Goal: Task Accomplishment & Management: Use online tool/utility

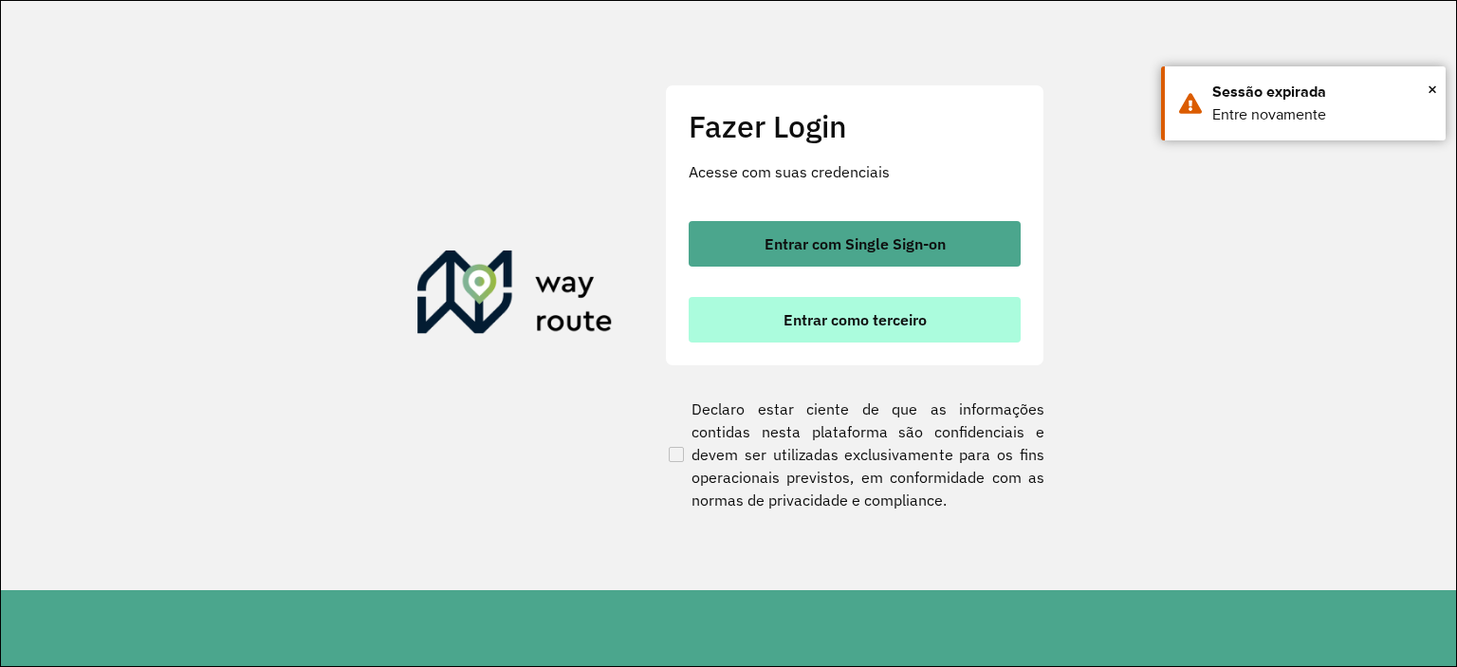
click at [978, 324] on button "Entrar como terceiro" at bounding box center [855, 320] width 332 height 46
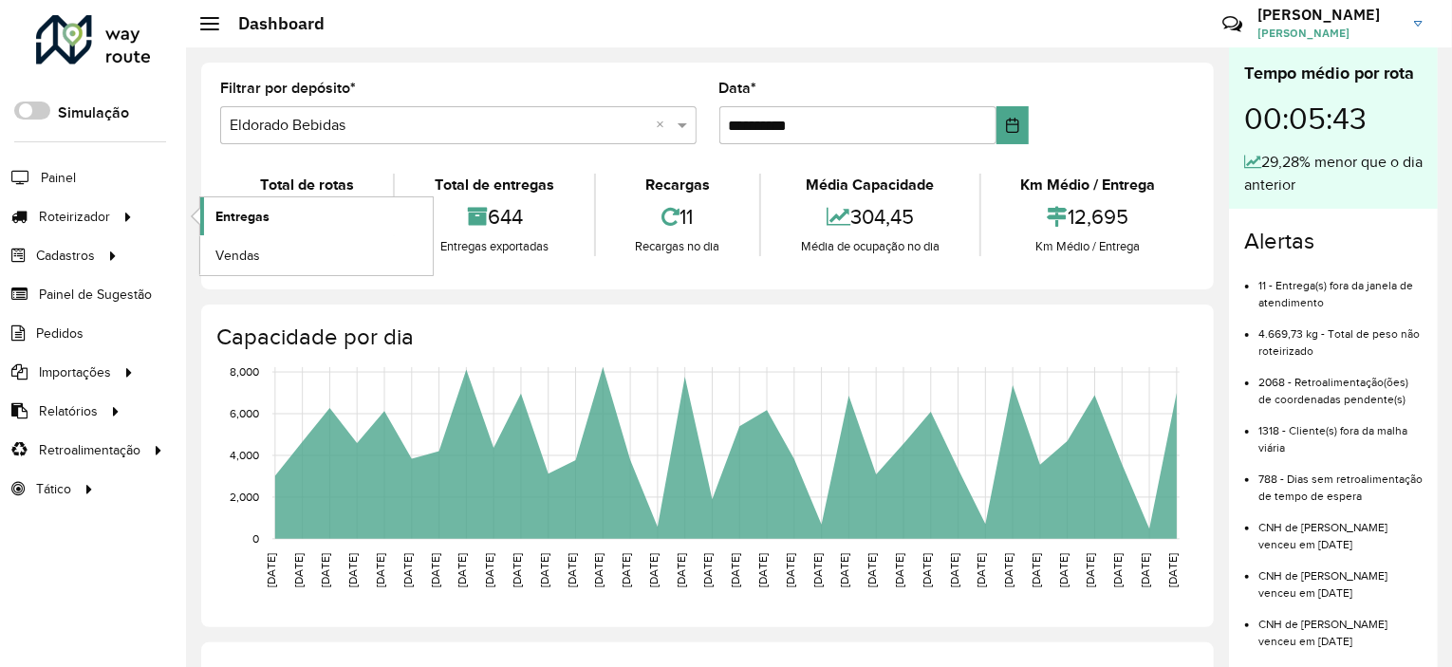
click at [293, 219] on link "Entregas" at bounding box center [316, 216] width 232 height 38
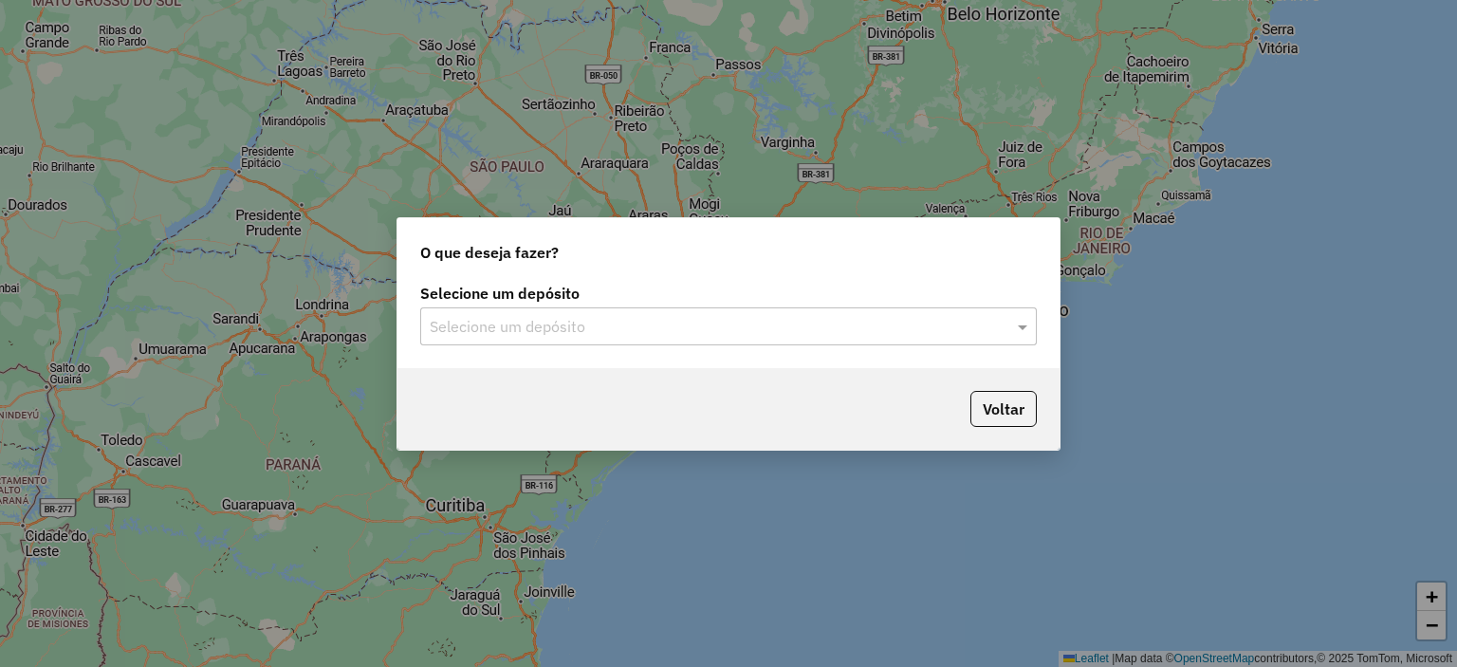
click at [721, 321] on input "text" at bounding box center [710, 327] width 560 height 23
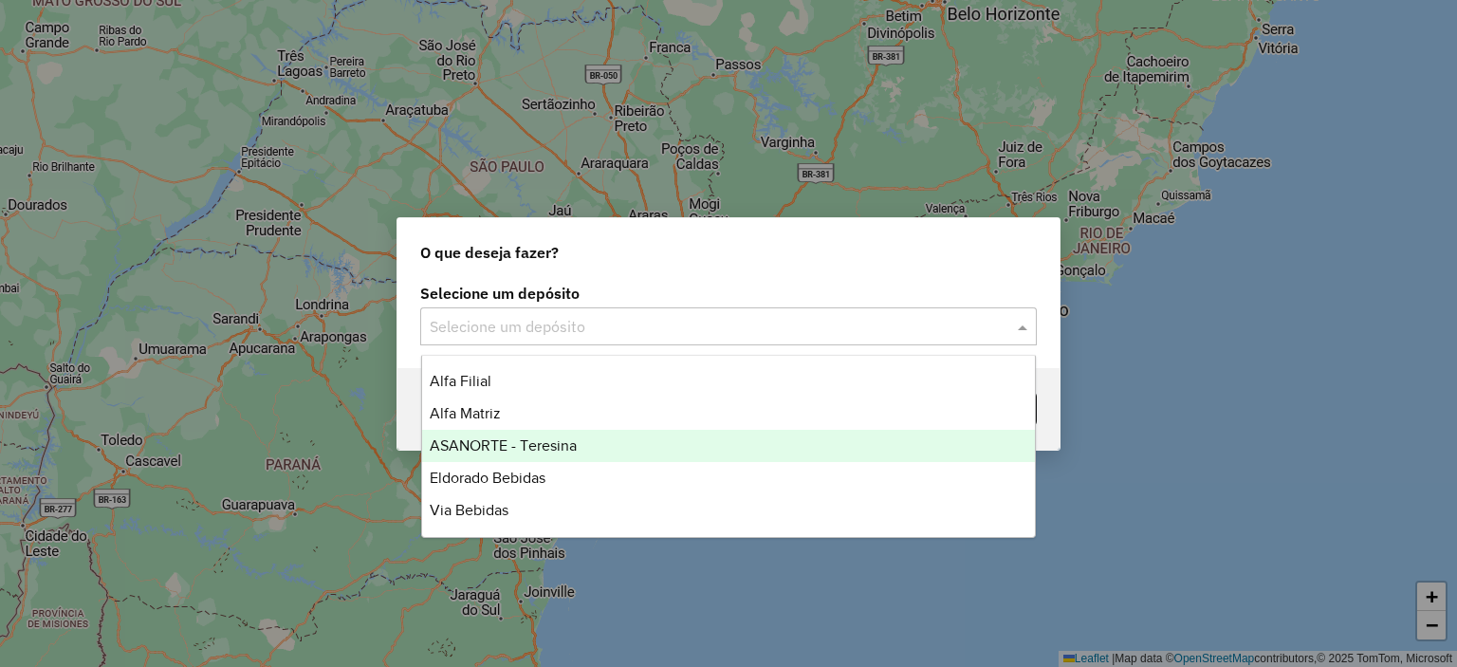
click at [579, 451] on div "ASANORTE - Teresina" at bounding box center [729, 446] width 614 height 32
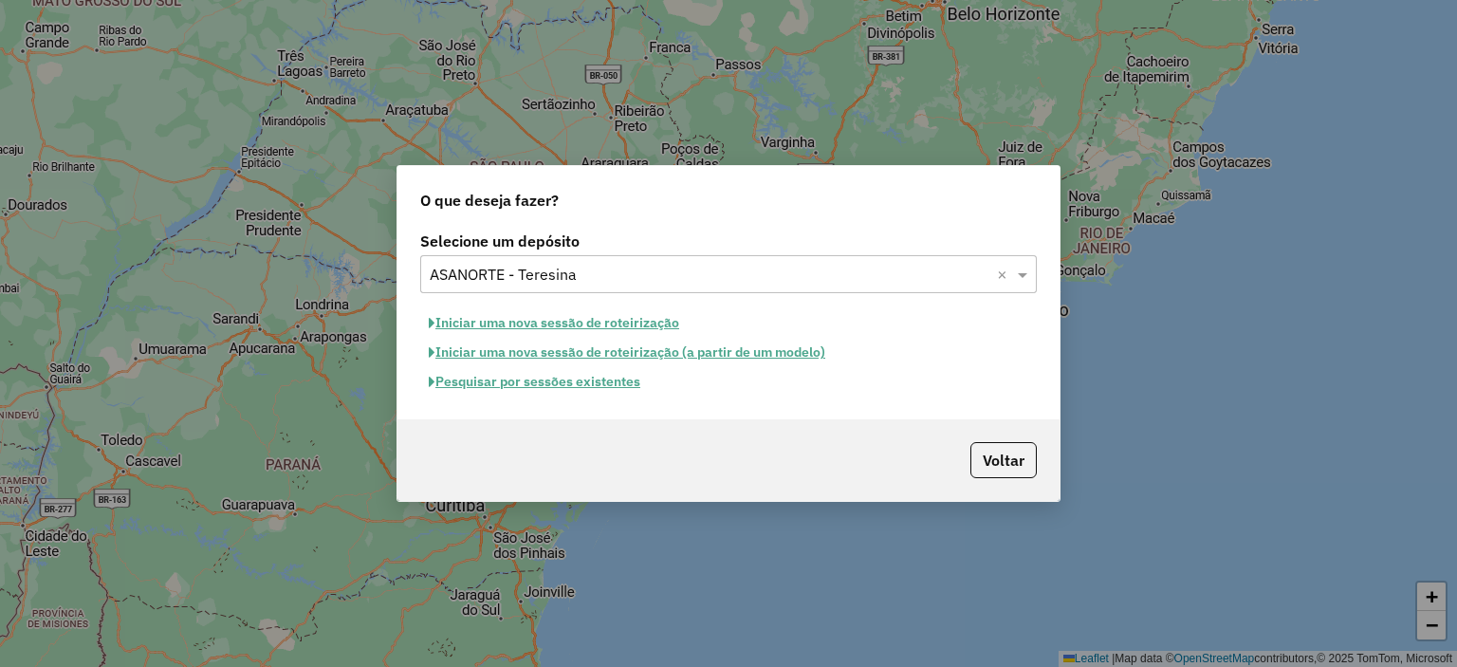
click at [603, 385] on button "Pesquisar por sessões existentes" at bounding box center [534, 381] width 229 height 29
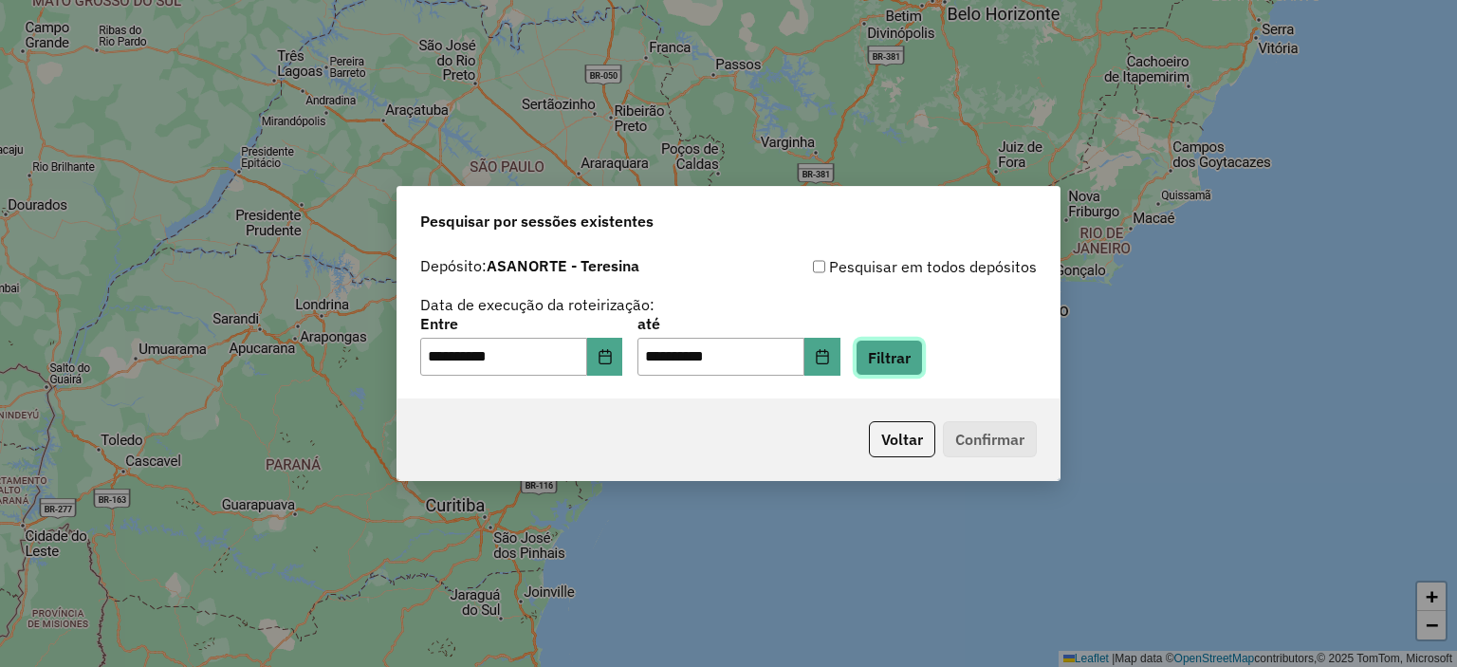
click at [923, 358] on button "Filtrar" at bounding box center [889, 358] width 67 height 36
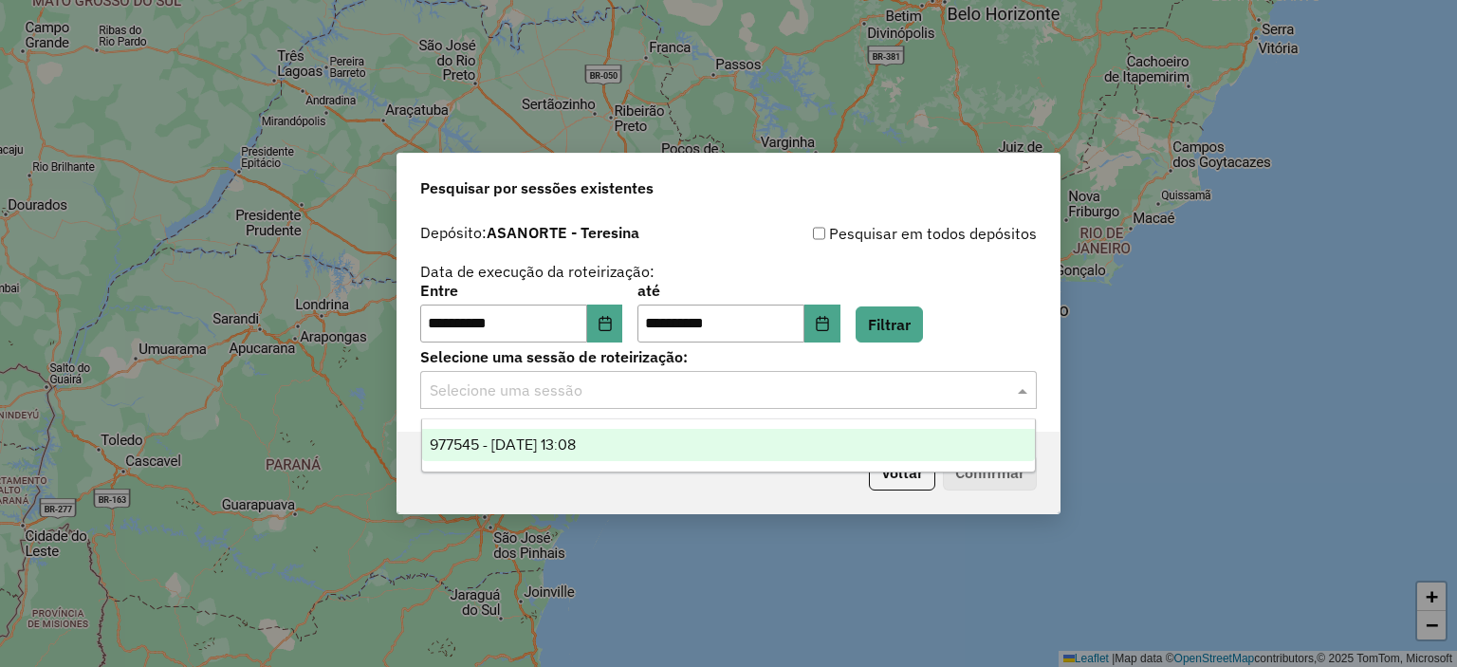
click at [704, 393] on input "text" at bounding box center [710, 391] width 560 height 23
drag, startPoint x: 598, startPoint y: 447, endPoint x: 648, endPoint y: 453, distance: 50.6
click at [576, 447] on span "977545 - 11/08/2025 13:08" at bounding box center [503, 444] width 146 height 16
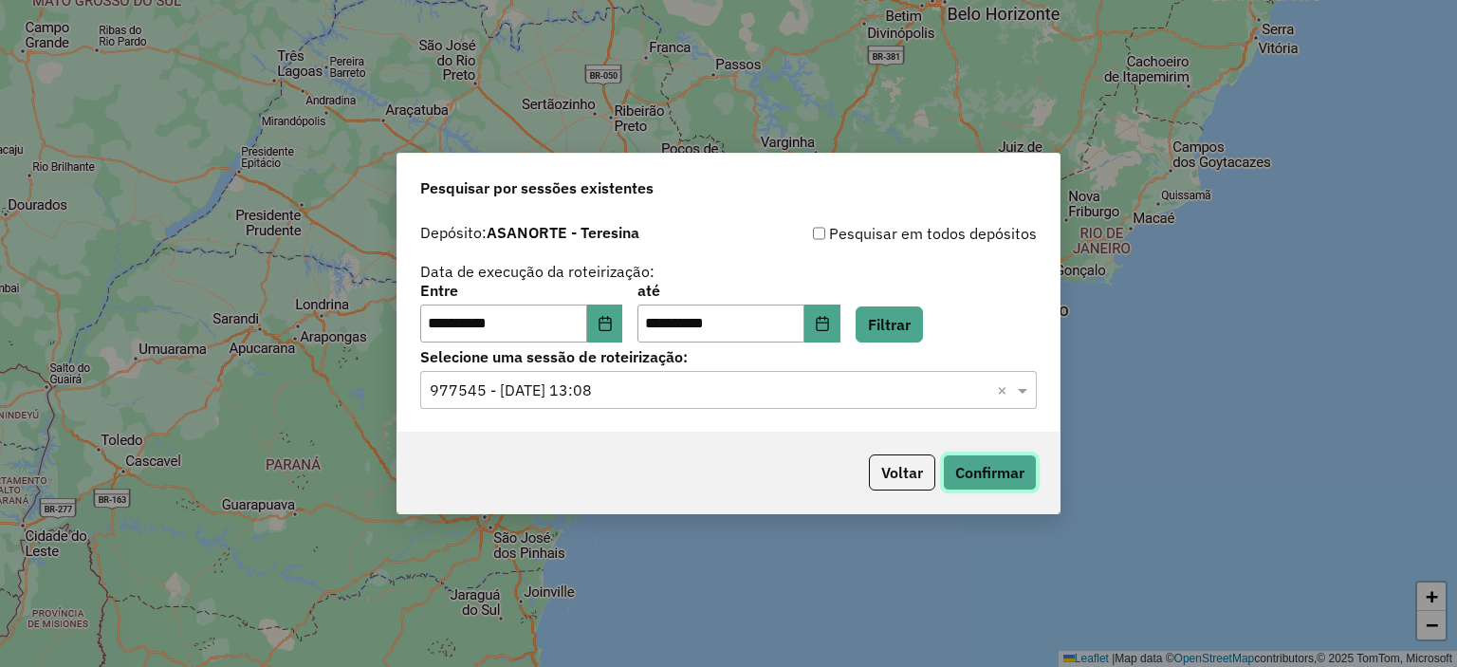
click at [994, 477] on button "Confirmar" at bounding box center [990, 472] width 94 height 36
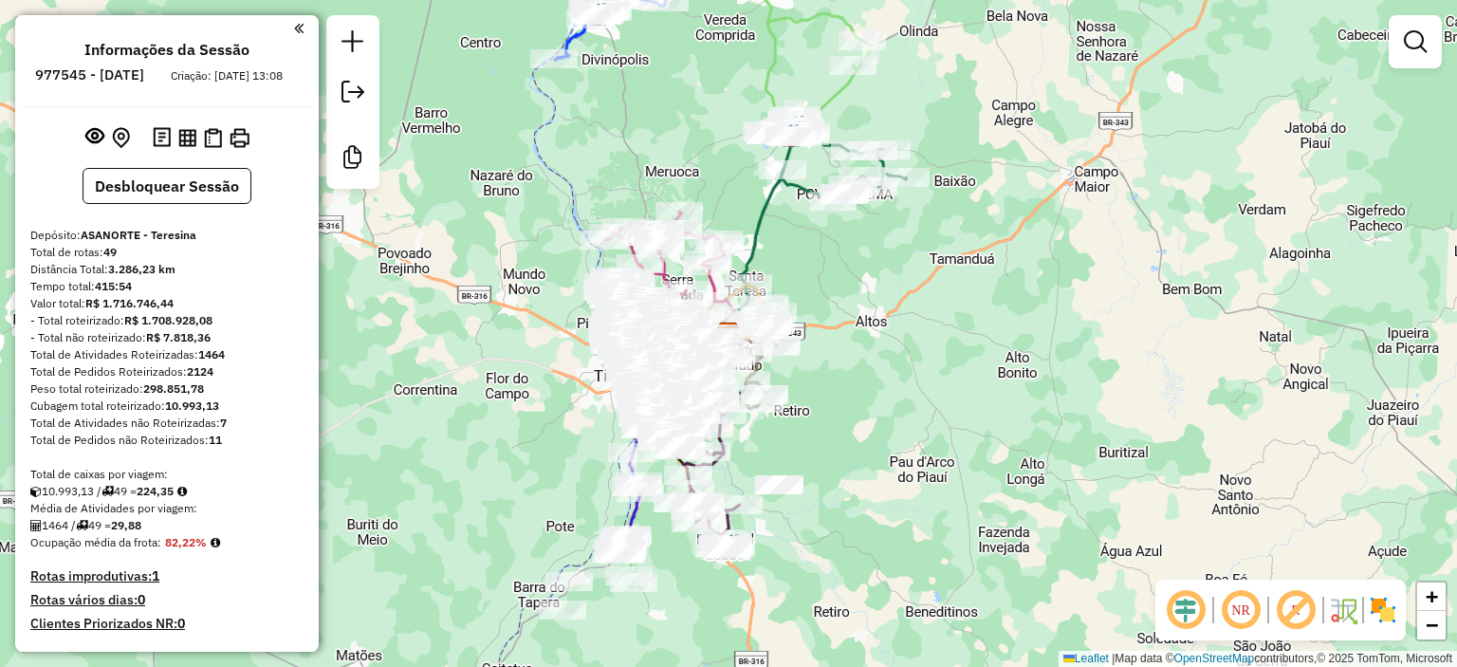
click at [1234, 610] on em at bounding box center [1241, 610] width 46 height 46
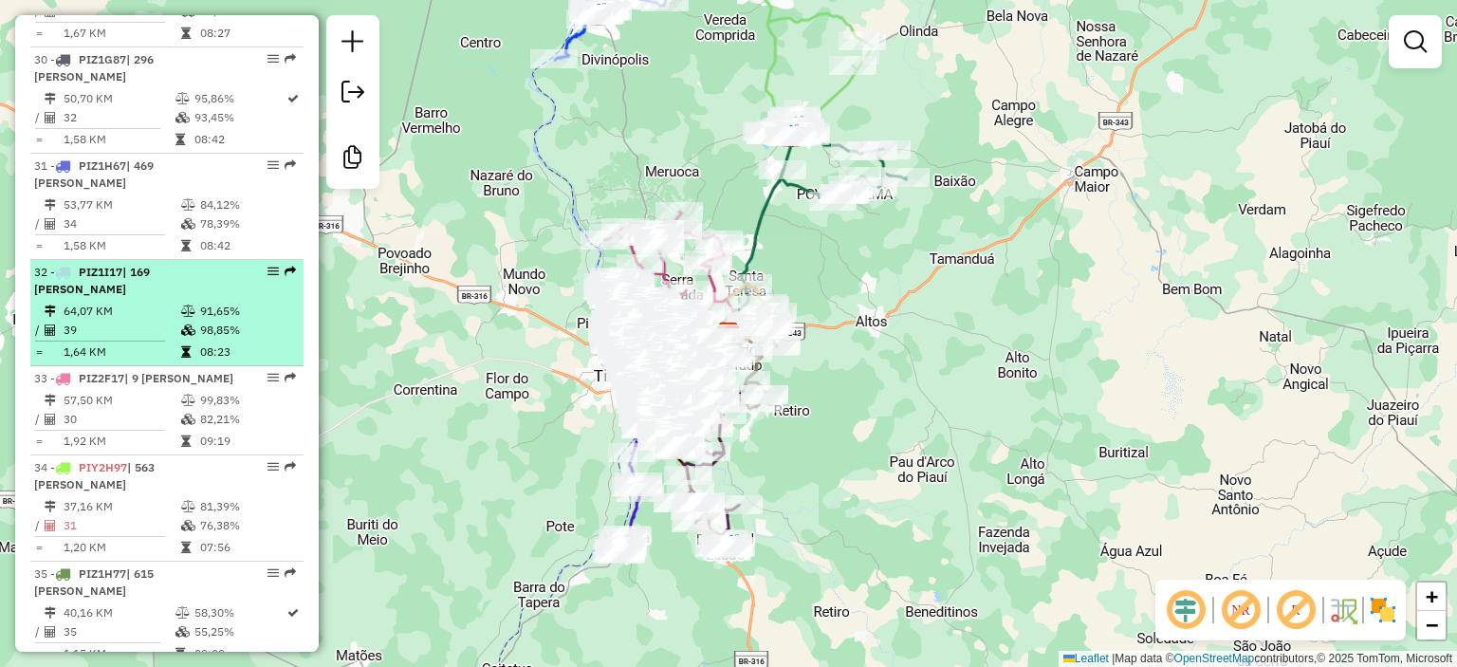
select select "**********"
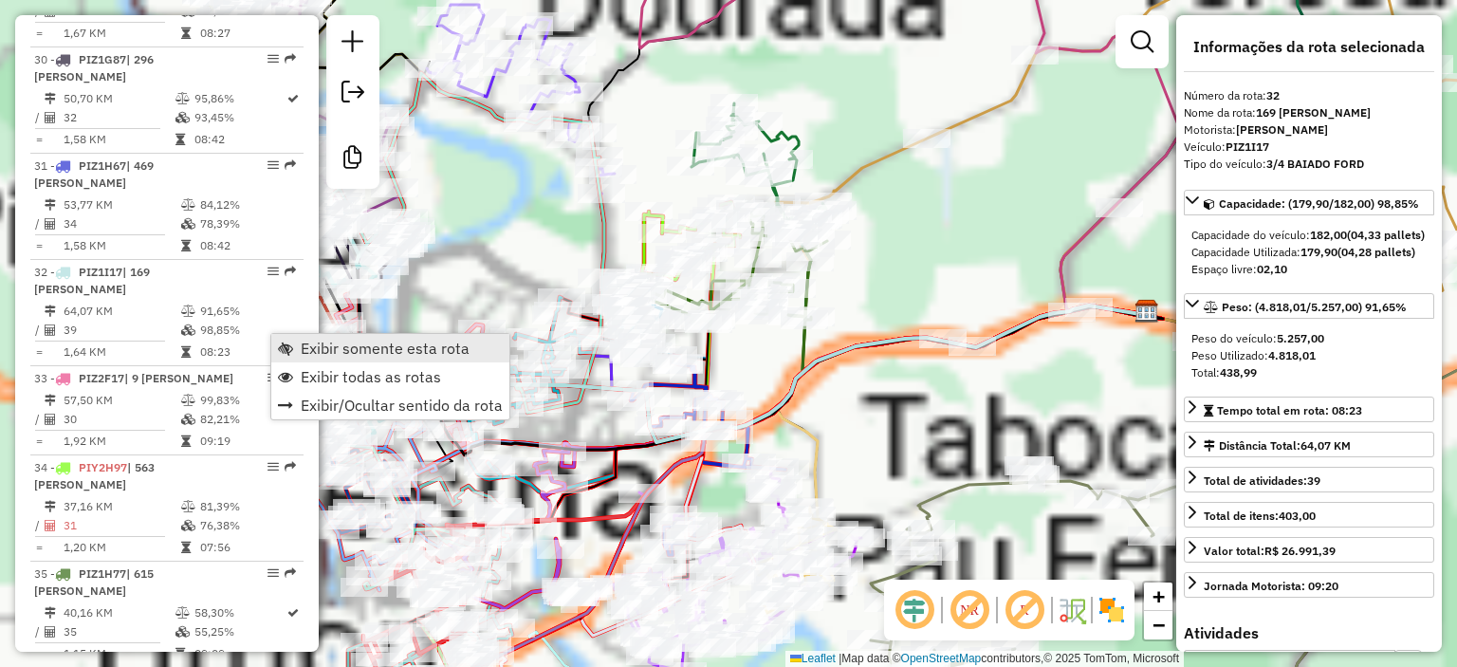
click at [361, 343] on span "Exibir somente esta rota" at bounding box center [385, 348] width 169 height 15
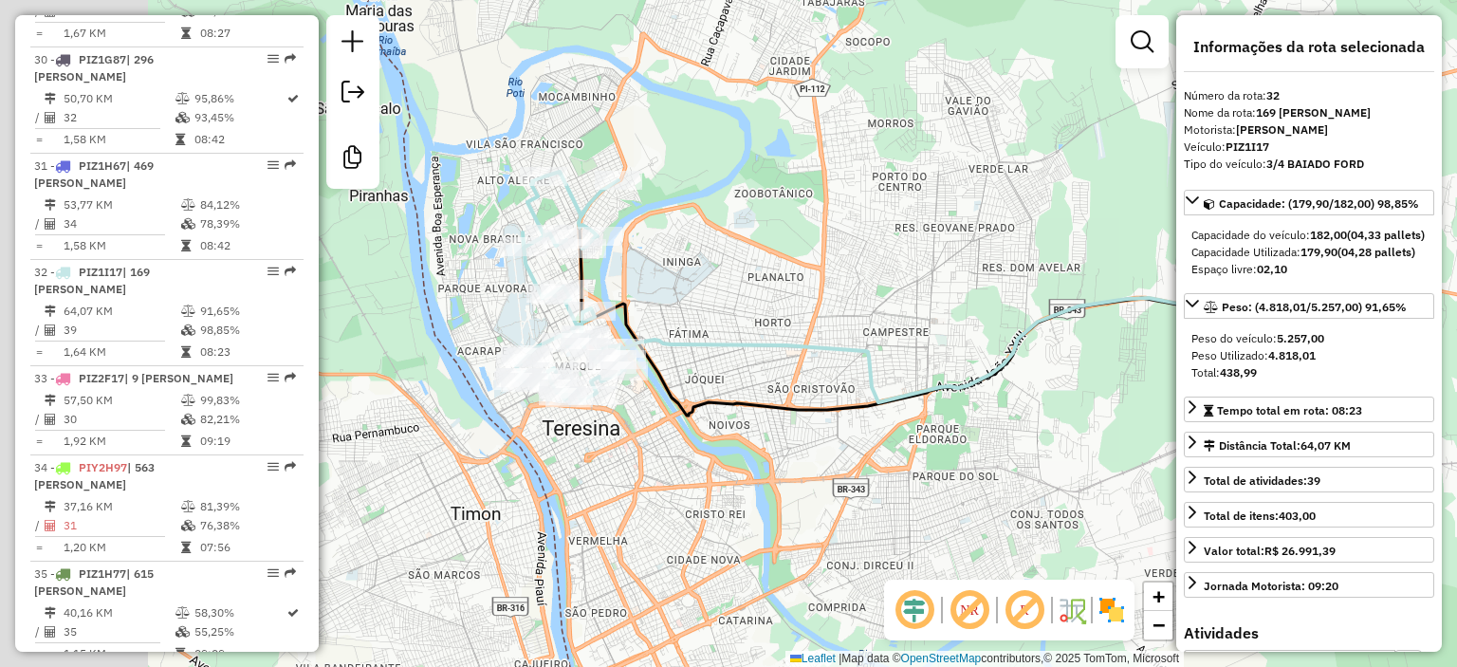
drag, startPoint x: 789, startPoint y: 467, endPoint x: 1011, endPoint y: 427, distance: 225.6
click at [1011, 427] on div "Janela de atendimento Grade de atendimento Capacidade Transportadoras Veículos …" at bounding box center [728, 333] width 1457 height 667
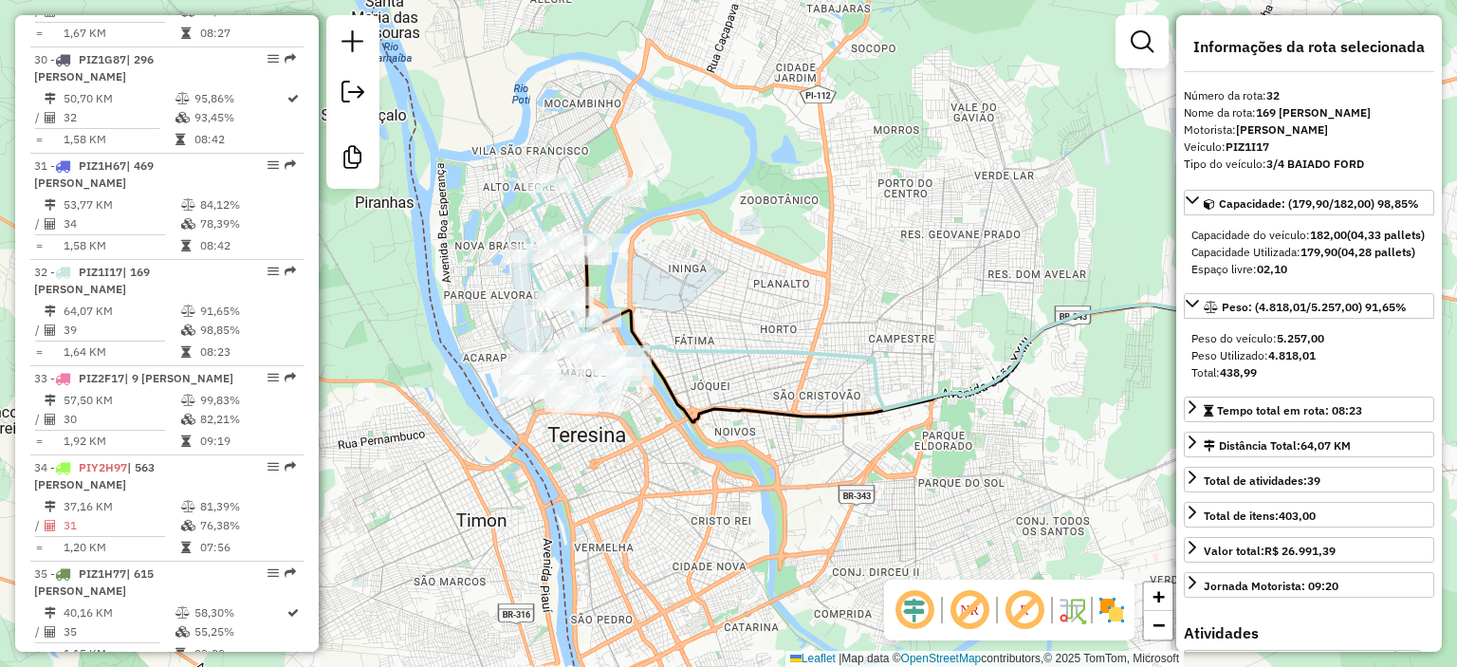
drag, startPoint x: 780, startPoint y: 332, endPoint x: 803, endPoint y: 382, distance: 55.2
click at [803, 382] on div "Janela de atendimento Grade de atendimento Capacidade Transportadoras Veículos …" at bounding box center [728, 333] width 1457 height 667
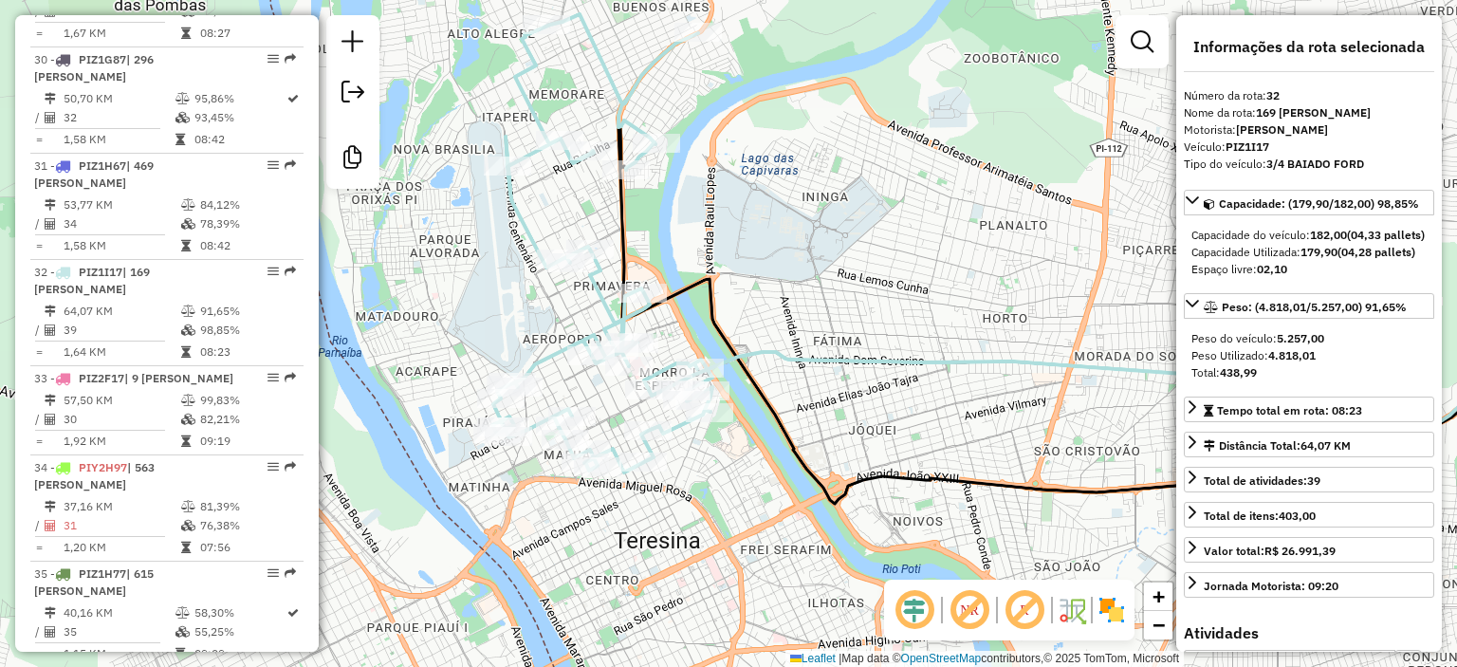
drag, startPoint x: 707, startPoint y: 433, endPoint x: 856, endPoint y: 439, distance: 149.1
click at [856, 439] on div "Janela de atendimento Grade de atendimento Capacidade Transportadoras Veículos …" at bounding box center [728, 333] width 1457 height 667
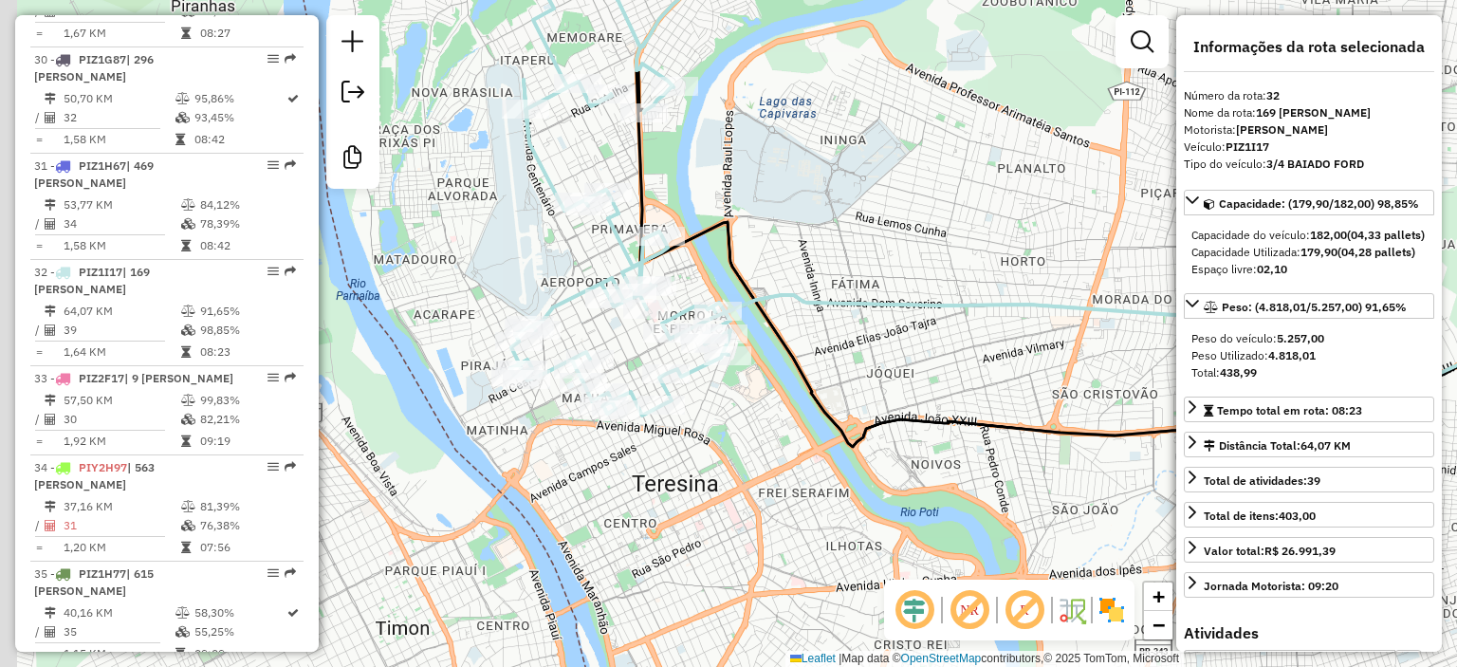
drag, startPoint x: 884, startPoint y: 481, endPoint x: 899, endPoint y: 435, distance: 47.7
click at [899, 435] on div "Janela de atendimento Grade de atendimento Capacidade Transportadoras Veículos …" at bounding box center [728, 333] width 1457 height 667
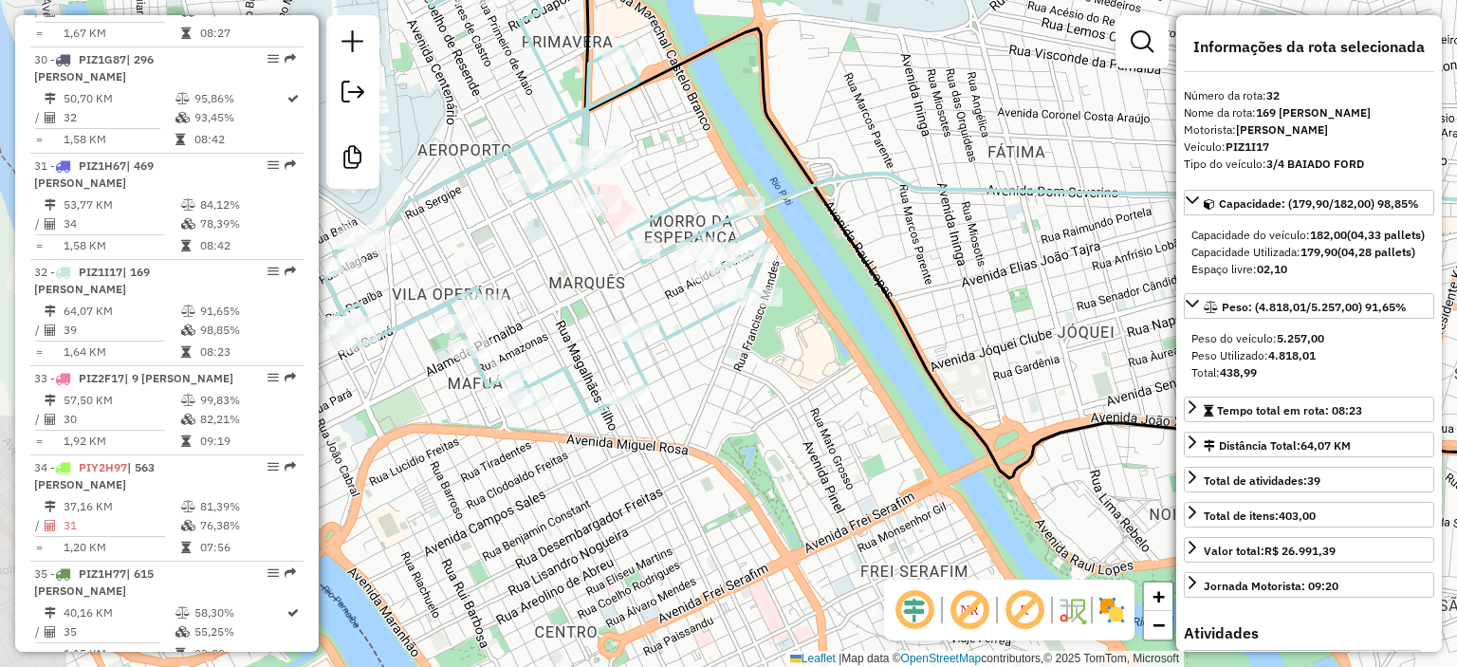
drag, startPoint x: 771, startPoint y: 397, endPoint x: 940, endPoint y: 428, distance: 171.8
click at [940, 428] on div "Janela de atendimento Grade de atendimento Capacidade Transportadoras Veículos …" at bounding box center [728, 333] width 1457 height 667
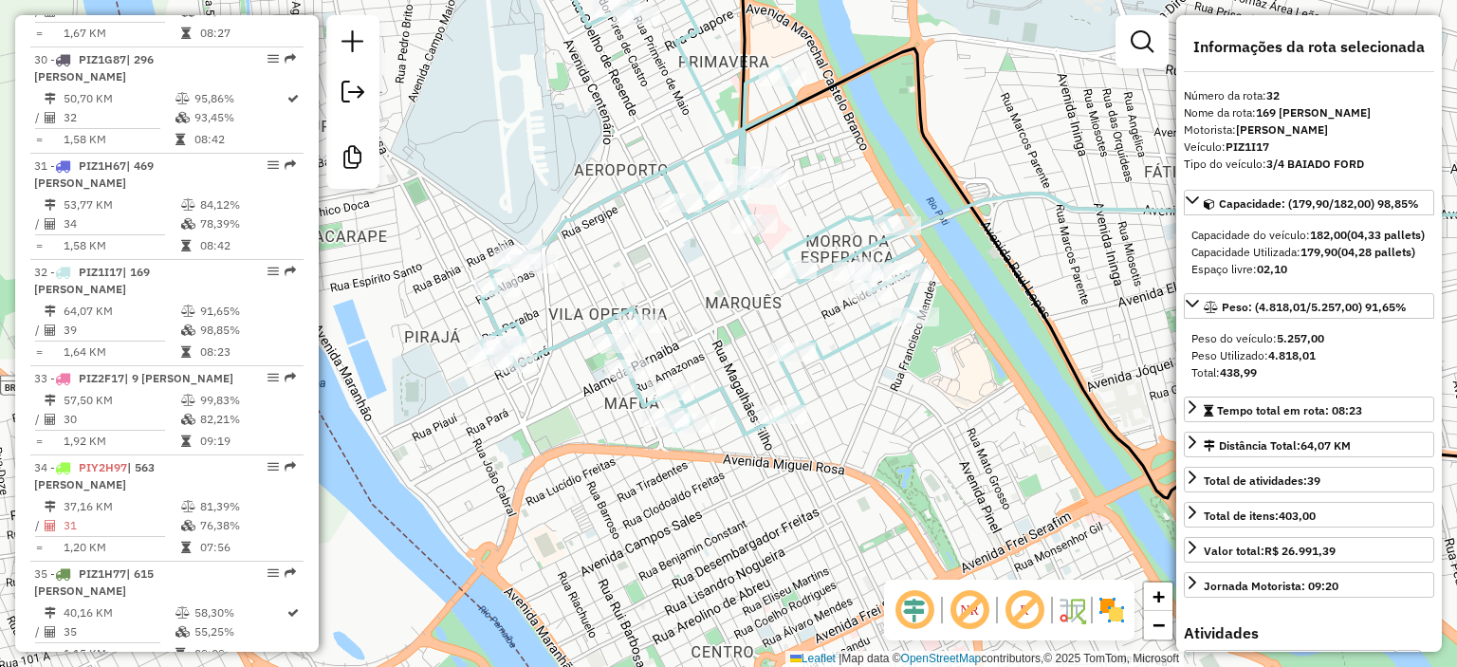
drag, startPoint x: 779, startPoint y: 378, endPoint x: 938, endPoint y: 398, distance: 160.6
click at [938, 398] on div "Janela de atendimento Grade de atendimento Capacidade Transportadoras Veículos …" at bounding box center [728, 333] width 1457 height 667
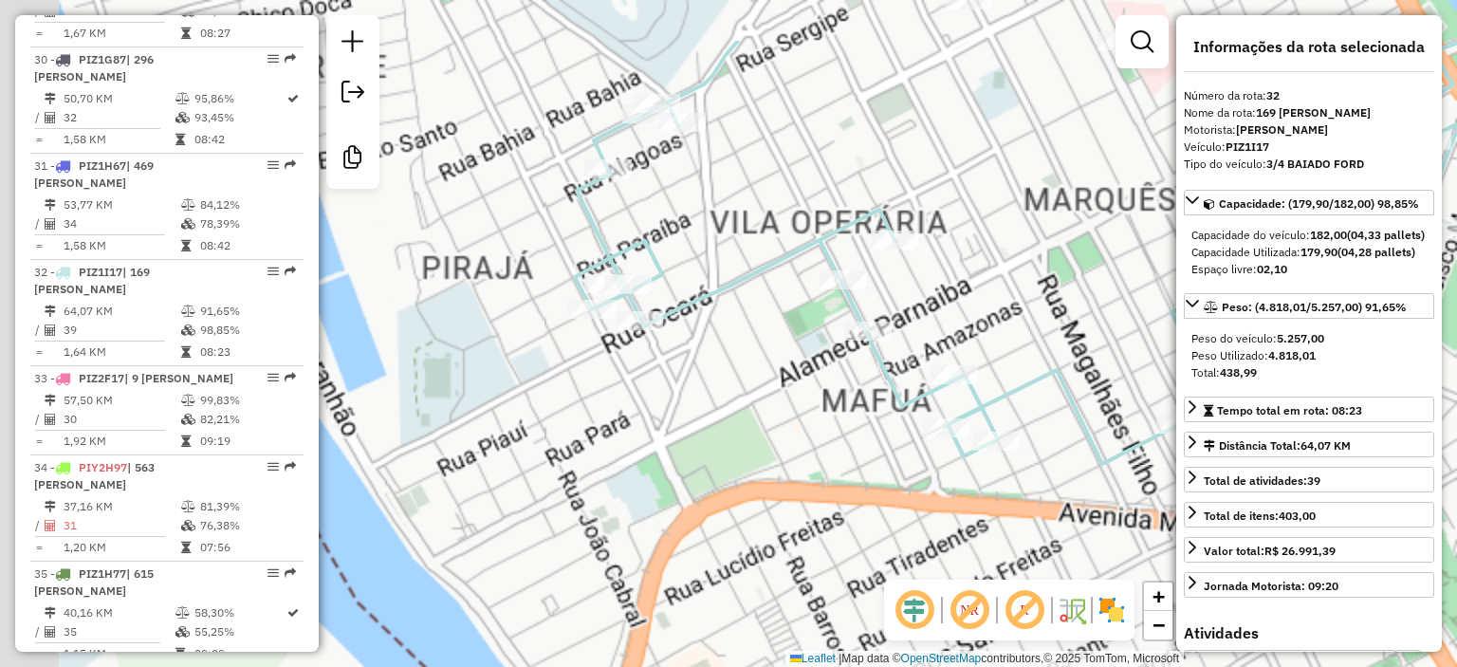
drag, startPoint x: 583, startPoint y: 333, endPoint x: 704, endPoint y: 420, distance: 149.6
click at [704, 420] on div "Janela de atendimento Grade de atendimento Capacidade Transportadoras Veículos …" at bounding box center [728, 333] width 1457 height 667
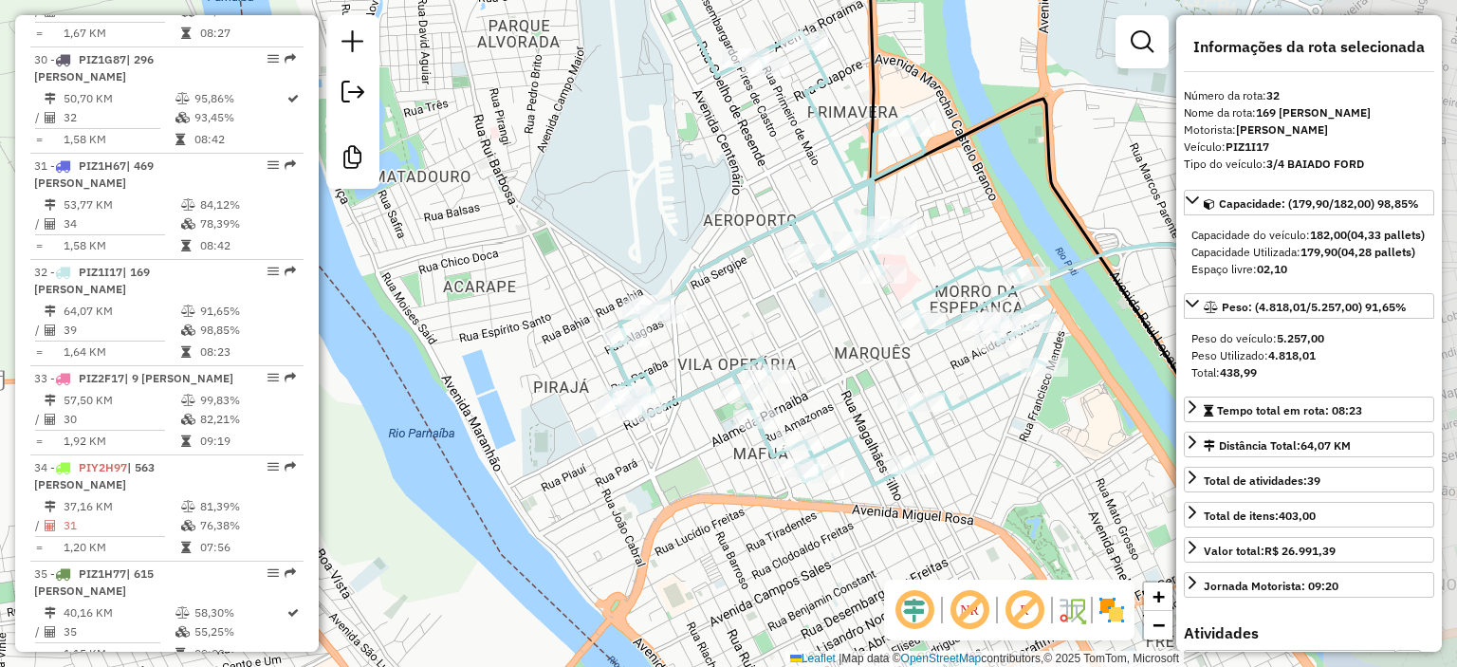
drag, startPoint x: 1101, startPoint y: 465, endPoint x: 903, endPoint y: 481, distance: 198.0
click at [903, 481] on icon at bounding box center [831, 217] width 443 height 535
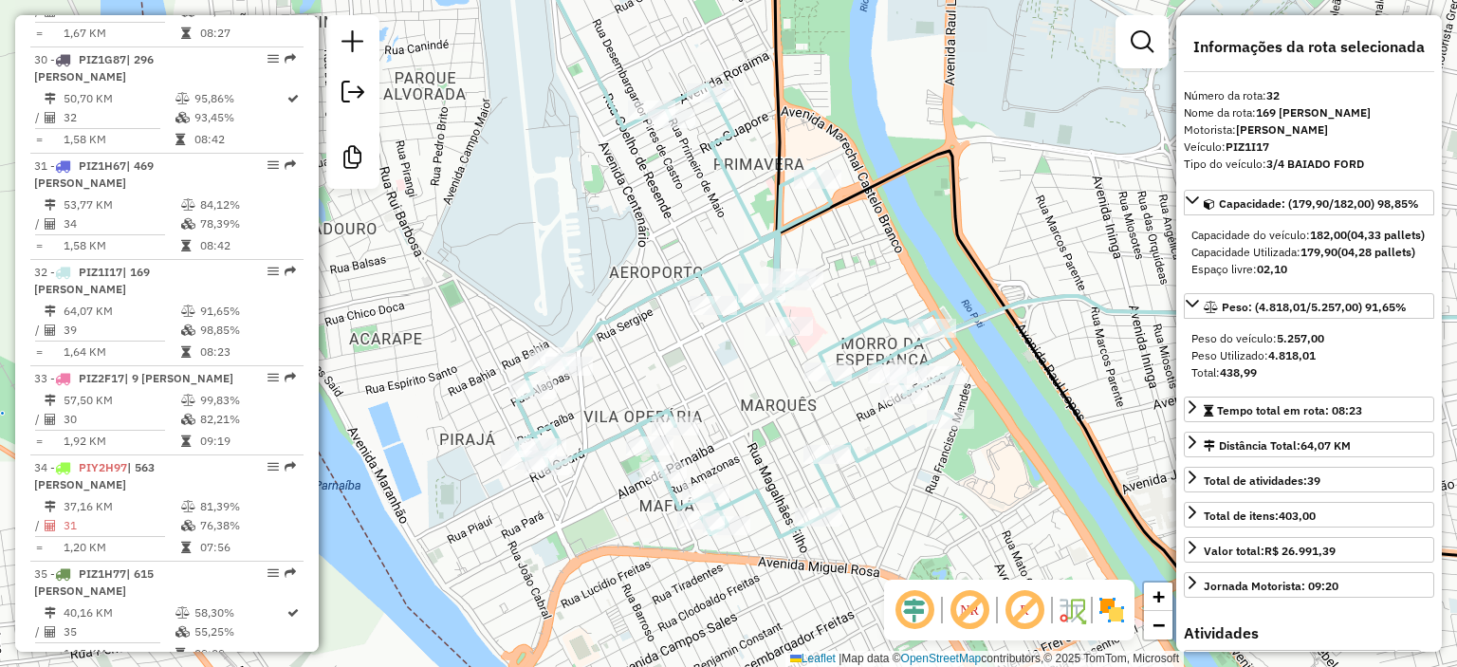
drag, startPoint x: 1066, startPoint y: 435, endPoint x: 973, endPoint y: 488, distance: 107.5
click at [973, 488] on div "Janela de atendimento Grade de atendimento Capacidade Transportadoras Veículos …" at bounding box center [728, 333] width 1457 height 667
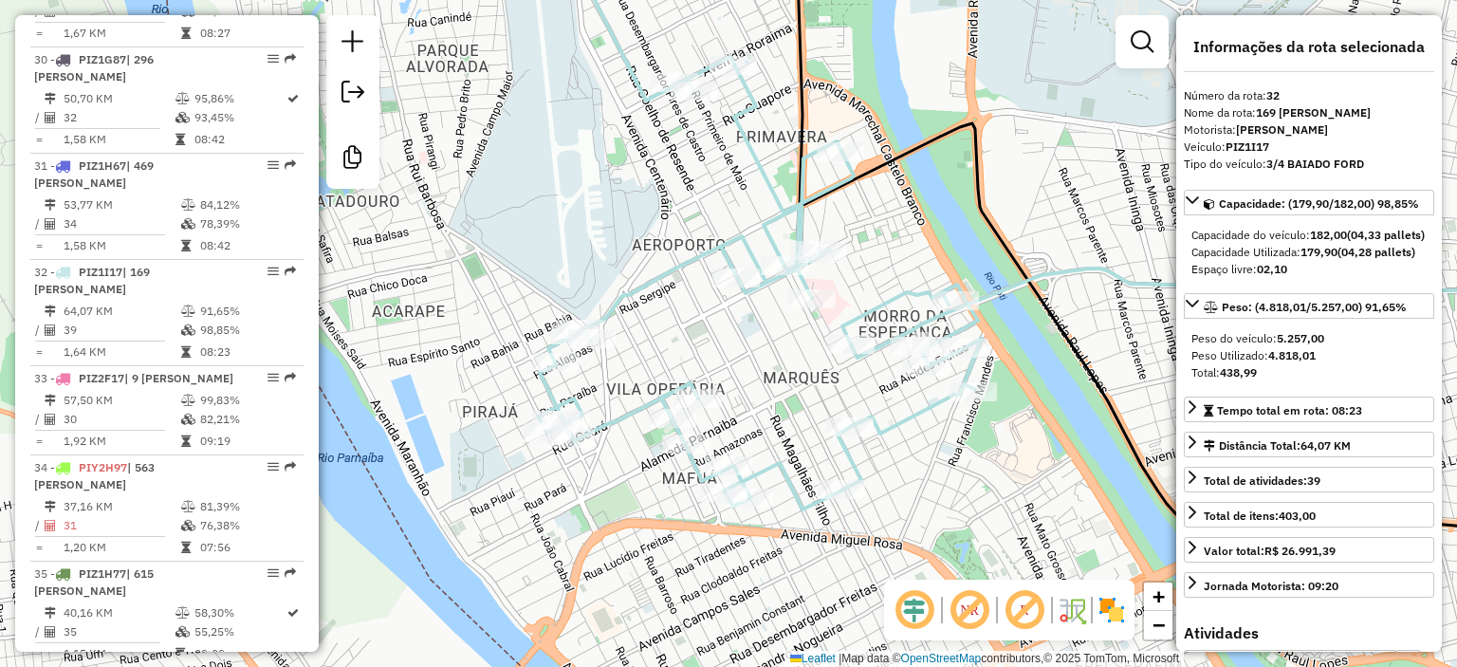
drag, startPoint x: 1071, startPoint y: 498, endPoint x: 1066, endPoint y: 457, distance: 41.1
click at [1066, 457] on div "Janela de atendimento Grade de atendimento Capacidade Transportadoras Veículos …" at bounding box center [728, 333] width 1457 height 667
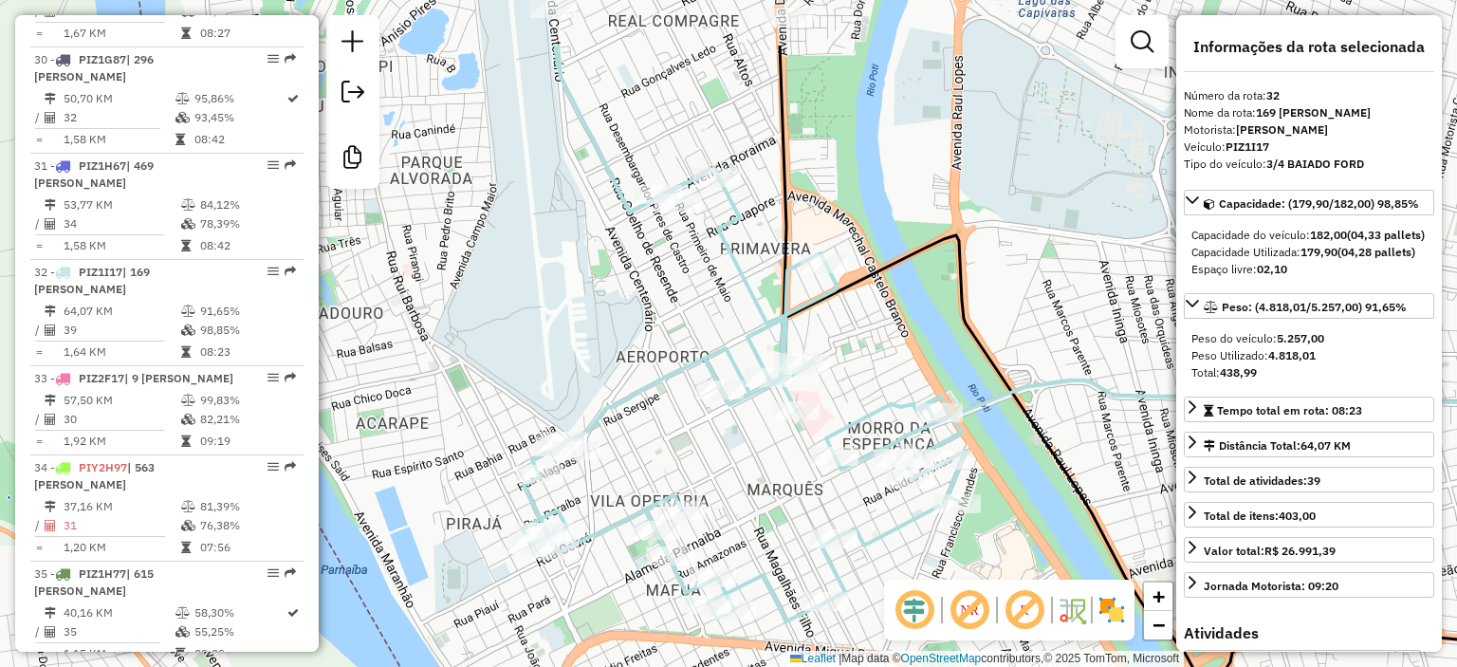
drag, startPoint x: 1064, startPoint y: 445, endPoint x: 1047, endPoint y: 557, distance: 113.1
click at [1047, 557] on div "Janela de atendimento Grade de atendimento Capacidade Transportadoras Veículos …" at bounding box center [728, 333] width 1457 height 667
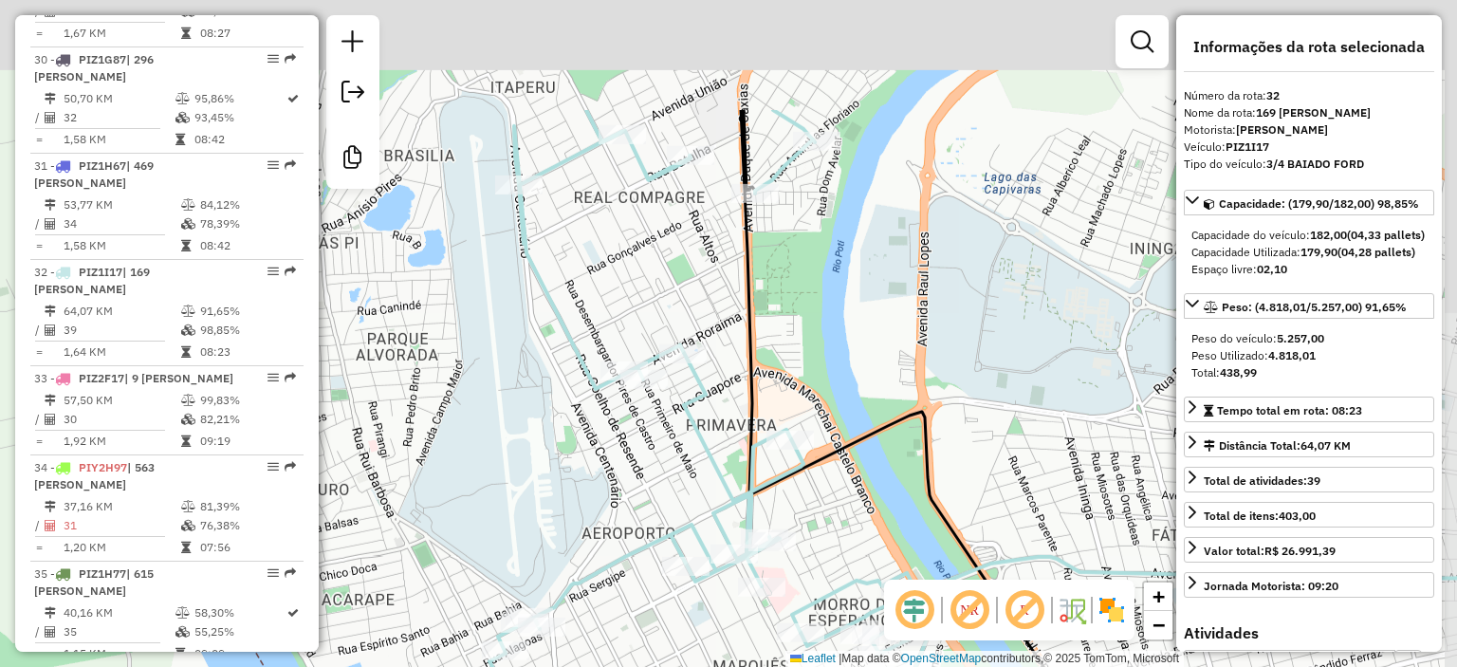
drag, startPoint x: 1083, startPoint y: 339, endPoint x: 1048, endPoint y: 515, distance: 179.8
click at [1048, 515] on div "Janela de atendimento Grade de atendimento Capacidade Transportadoras Veículos …" at bounding box center [728, 333] width 1457 height 667
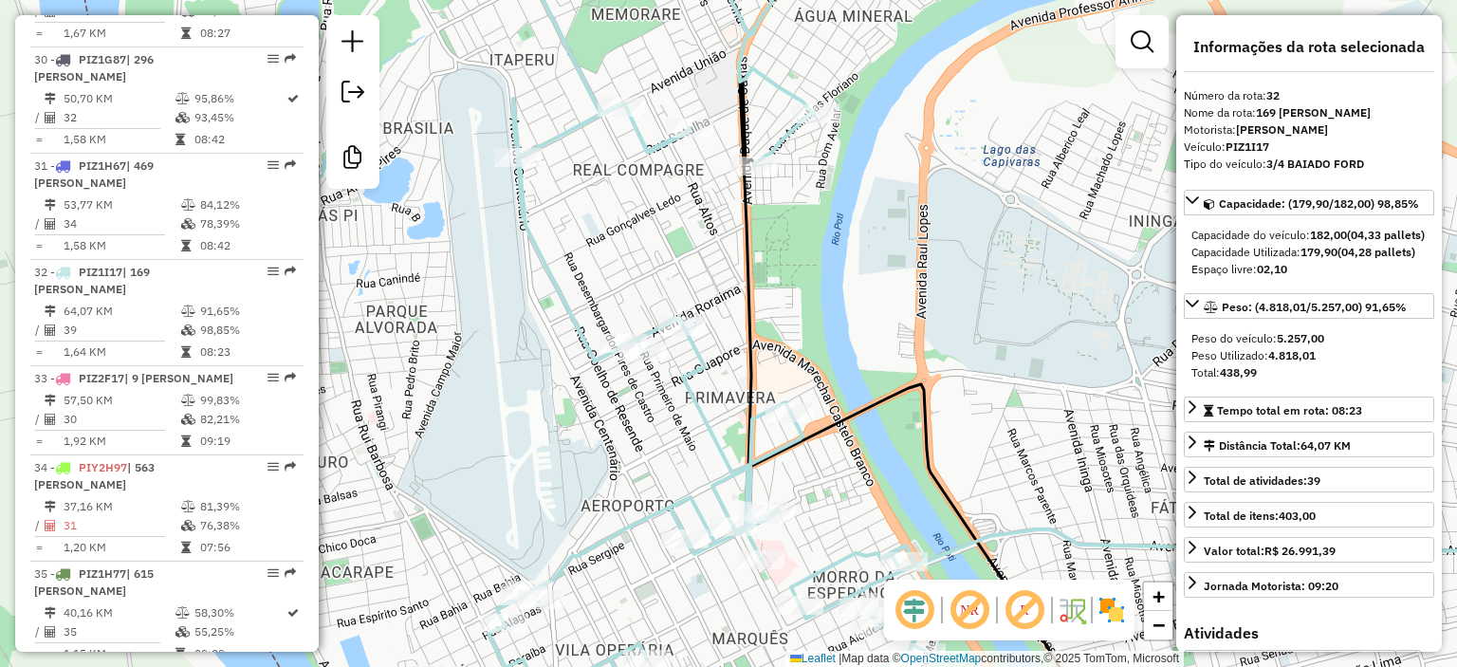
drag, startPoint x: 1047, startPoint y: 485, endPoint x: 1047, endPoint y: 451, distance: 34.2
click at [1047, 451] on div "Janela de atendimento Grade de atendimento Capacidade Transportadoras Veículos …" at bounding box center [728, 333] width 1457 height 667
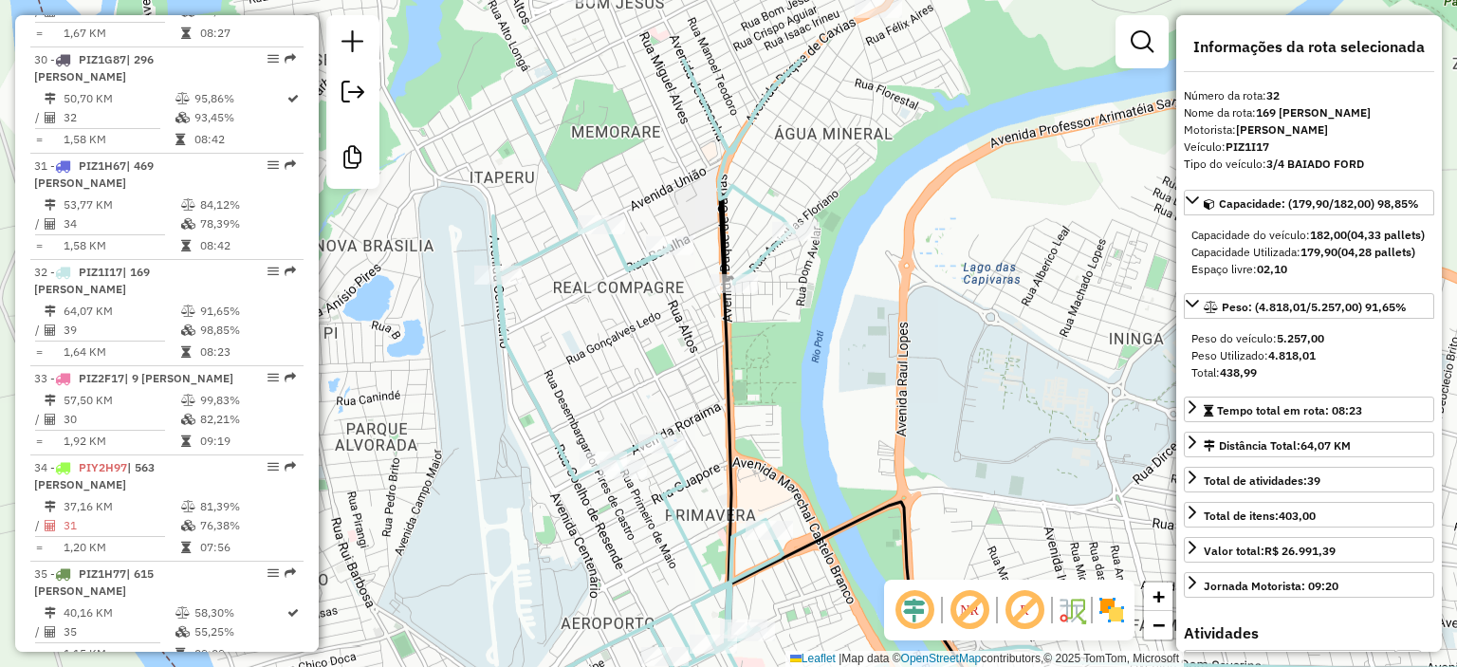
drag, startPoint x: 1060, startPoint y: 343, endPoint x: 1040, endPoint y: 469, distance: 126.8
click at [1040, 469] on div "Janela de atendimento Grade de atendimento Capacidade Transportadoras Veículos …" at bounding box center [728, 333] width 1457 height 667
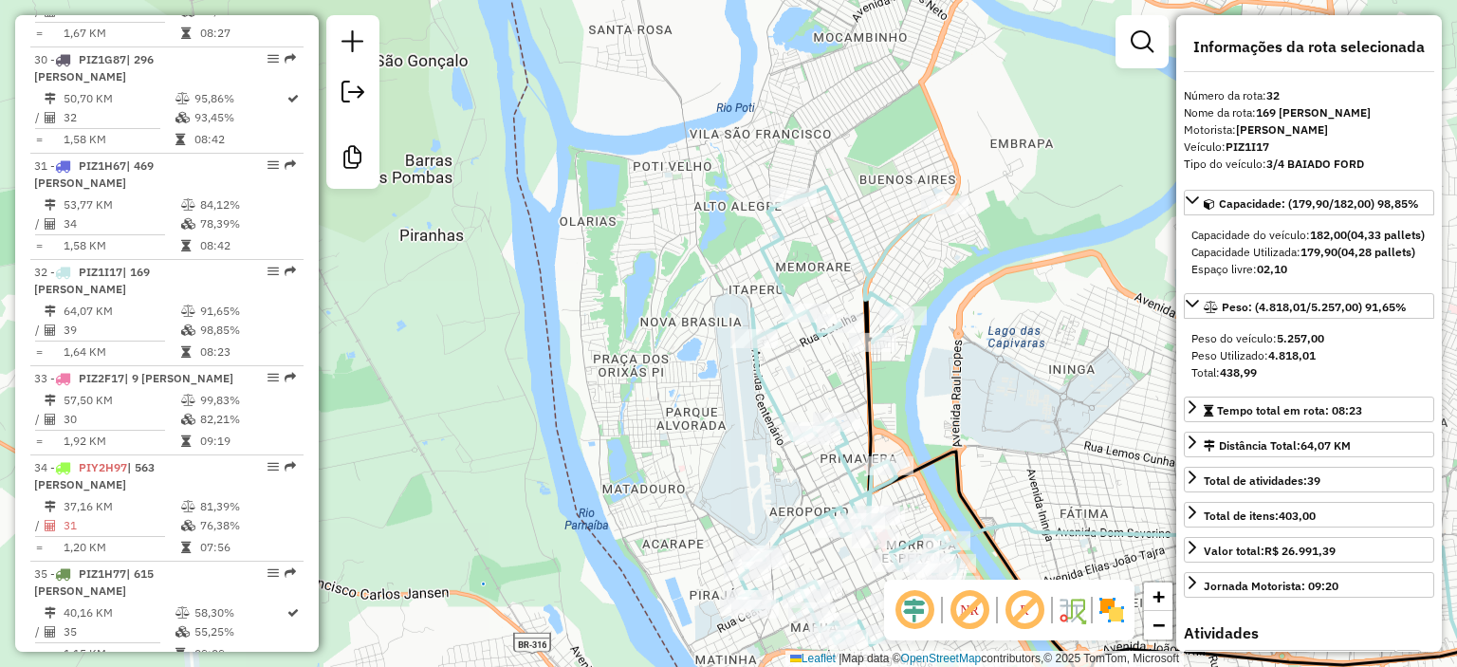
drag, startPoint x: 1054, startPoint y: 475, endPoint x: 1036, endPoint y: 444, distance: 36.1
click at [1039, 446] on div "Janela de atendimento Grade de atendimento Capacidade Transportadoras Veículos …" at bounding box center [728, 333] width 1457 height 667
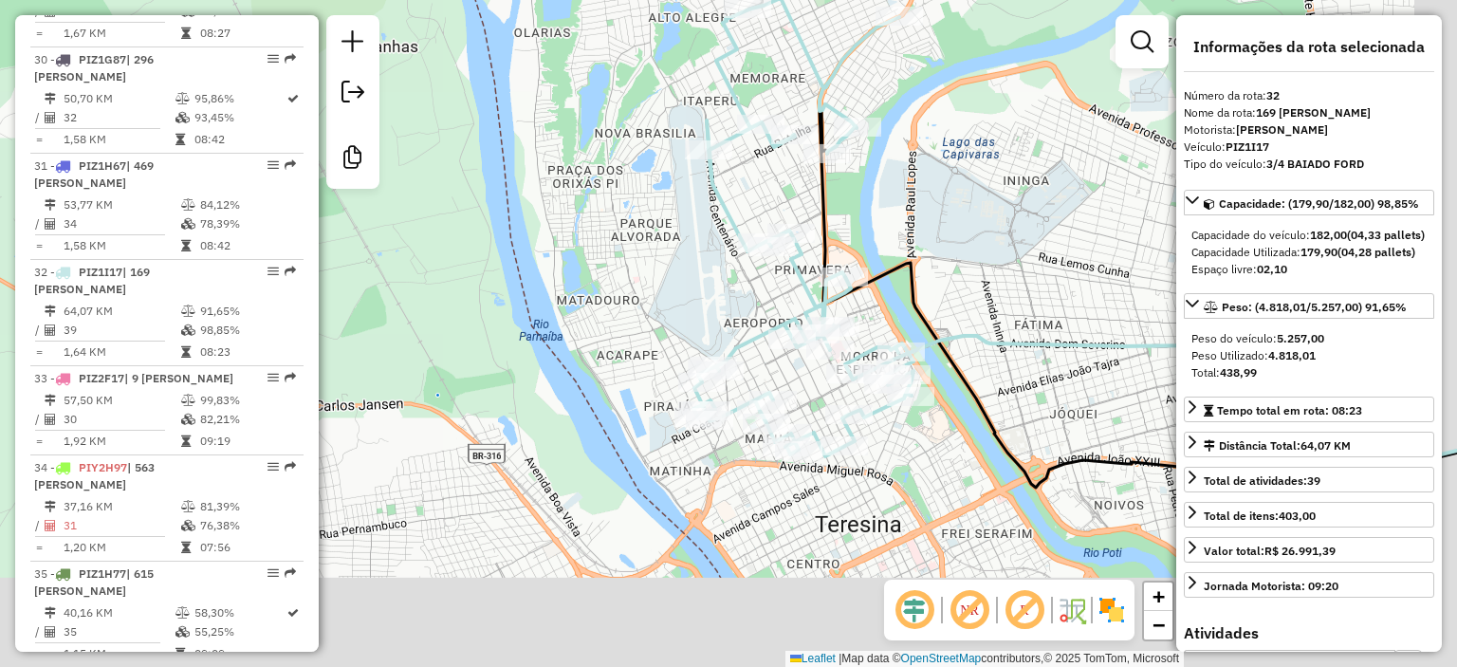
drag, startPoint x: 1053, startPoint y: 500, endPoint x: 1006, endPoint y: 301, distance: 204.8
click at [1006, 301] on div "Janela de atendimento Grade de atendimento Capacidade Transportadoras Veículos …" at bounding box center [728, 333] width 1457 height 667
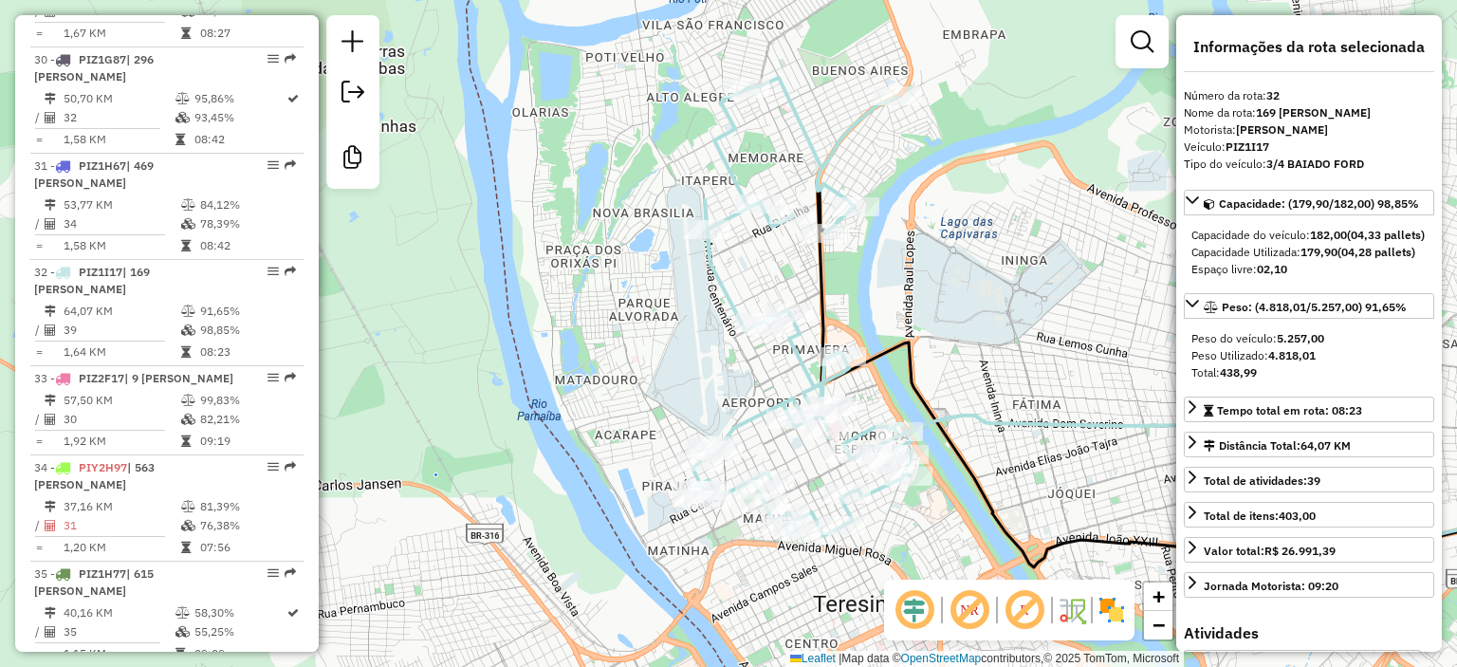
drag, startPoint x: 1006, startPoint y: 324, endPoint x: 1007, endPoint y: 414, distance: 90.1
click at [1007, 416] on icon at bounding box center [1225, 478] width 755 height 124
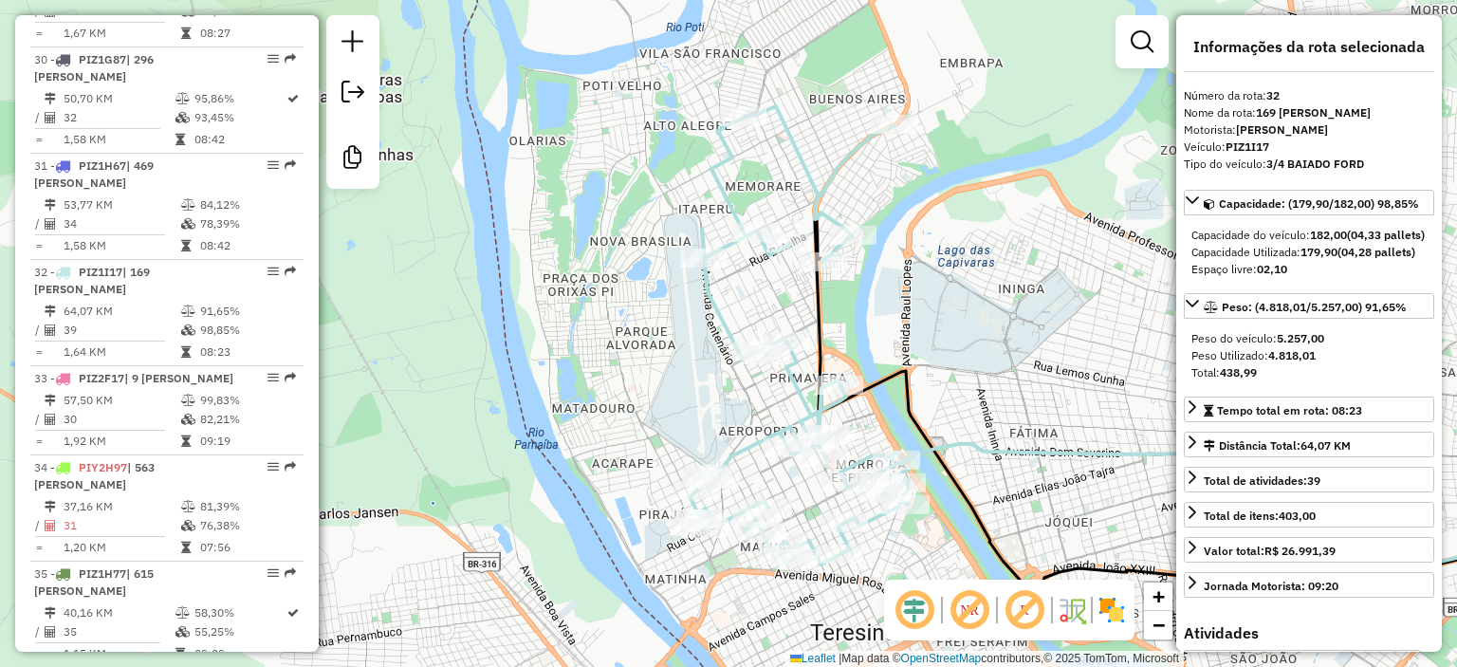
drag, startPoint x: 1012, startPoint y: 374, endPoint x: 1009, endPoint y: 402, distance: 28.7
click at [1009, 402] on div "Janela de atendimento Grade de atendimento Capacidade Transportadoras Veículos …" at bounding box center [728, 333] width 1457 height 667
